Goal: Task Accomplishment & Management: Complete application form

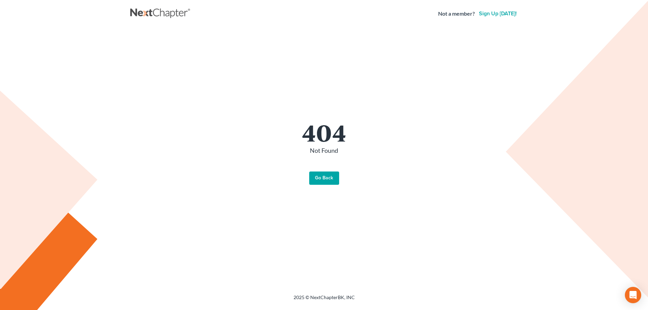
click at [324, 184] on link "Go Back" at bounding box center [324, 179] width 30 height 14
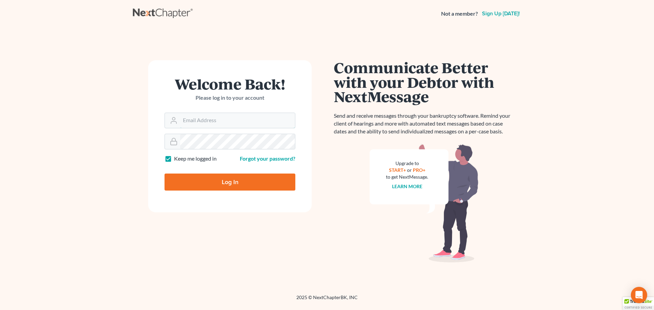
type input "vmajano@scura.com"
click at [259, 186] on input "Log In" at bounding box center [229, 182] width 131 height 17
type input "Thinking..."
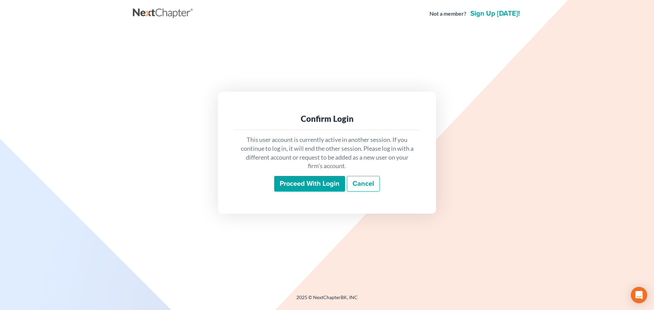
click at [286, 185] on input "Proceed with login" at bounding box center [309, 184] width 71 height 16
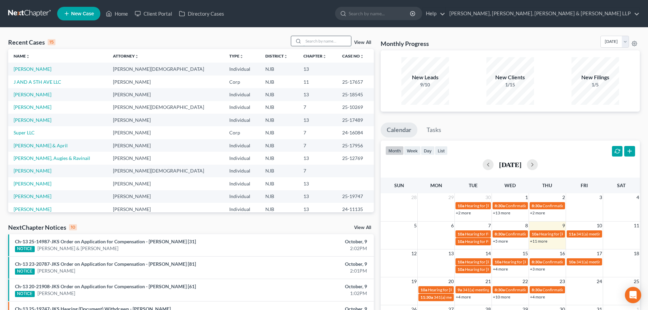
click at [307, 40] on input "search" at bounding box center [328, 41] width 48 height 10
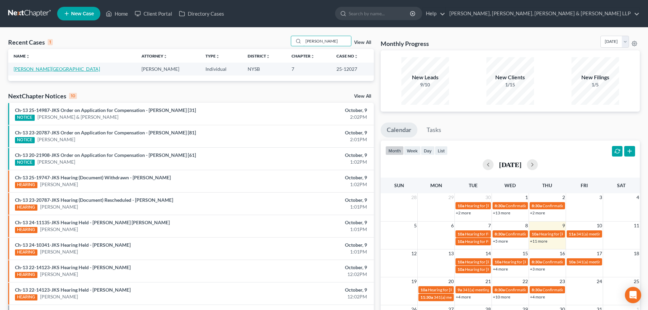
type input "hahn"
click at [35, 71] on link "Hahn, Jordan" at bounding box center [57, 69] width 86 height 6
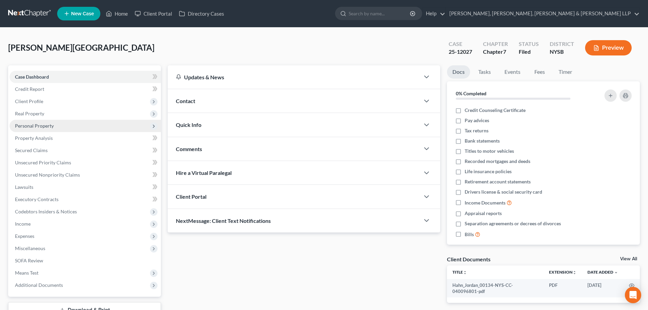
click at [57, 130] on span "Personal Property" at bounding box center [85, 126] width 151 height 12
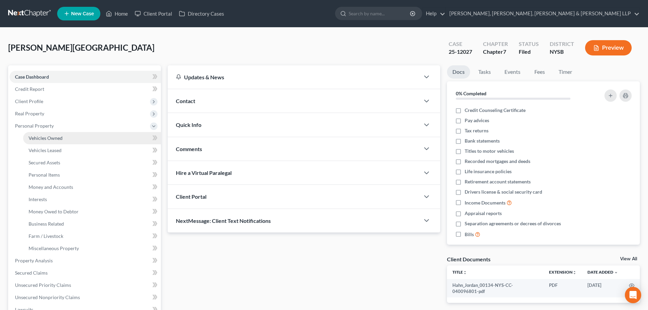
click at [57, 135] on span "Vehicles Owned" at bounding box center [46, 138] width 34 height 6
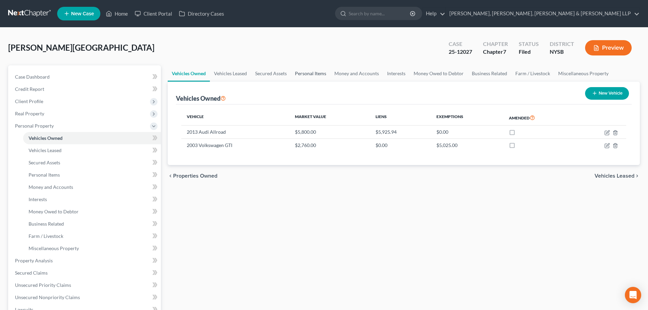
click at [299, 72] on link "Personal Items" at bounding box center [310, 73] width 39 height 16
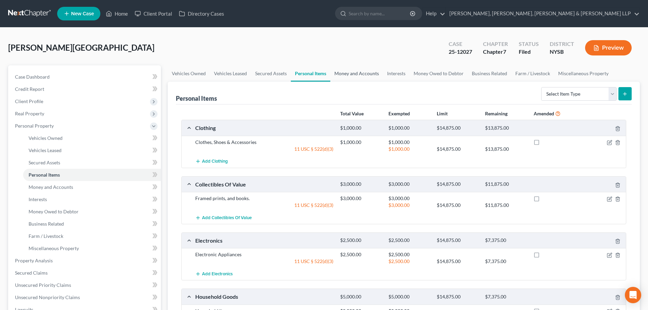
click at [347, 78] on link "Money and Accounts" at bounding box center [357, 73] width 53 height 16
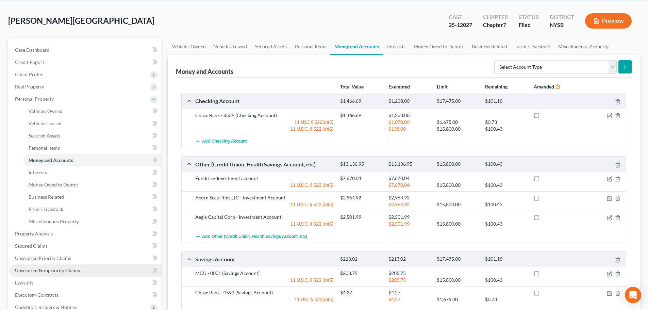
scroll to position [68, 0]
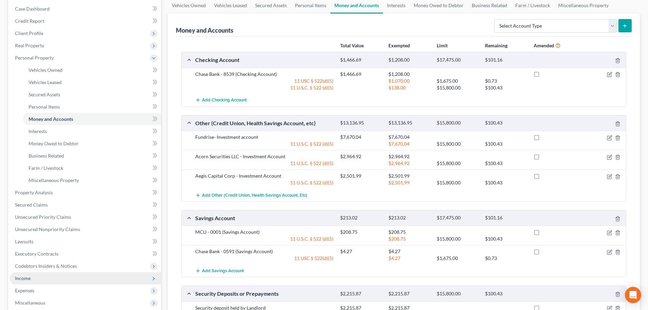
click at [29, 280] on span "Income" at bounding box center [23, 278] width 16 height 6
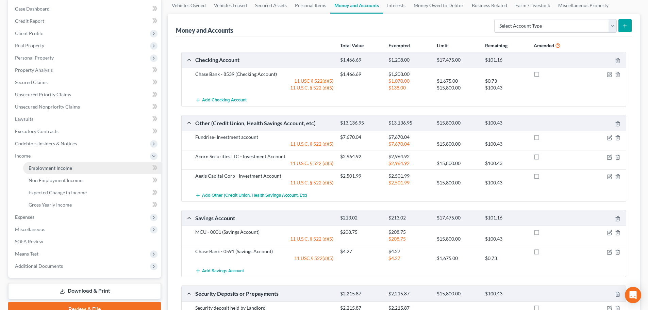
click at [66, 164] on link "Employment Income" at bounding box center [92, 168] width 138 height 12
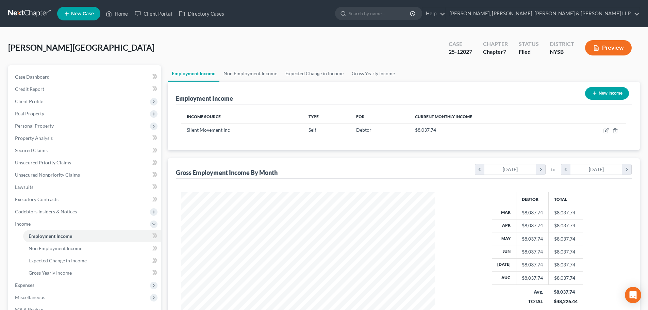
scroll to position [127, 268]
